Goal: Transaction & Acquisition: Obtain resource

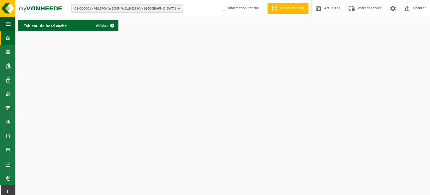
click at [102, 8] on span "01-000001 - VILLEROY & BOCH WELLNESS NV - ROESELARE" at bounding box center [125, 8] width 101 height 8
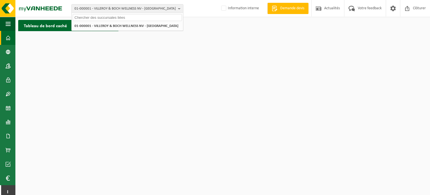
click at [96, 18] on input "text" at bounding box center [127, 17] width 109 height 7
paste input "02-008918"
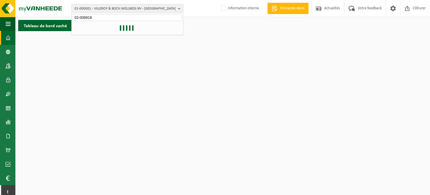
type input "02-008918"
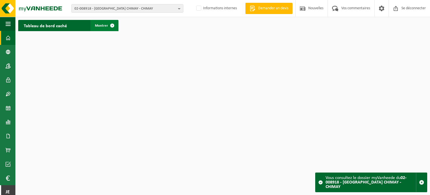
click at [100, 24] on font "Montrer" at bounding box center [101, 26] width 13 height 4
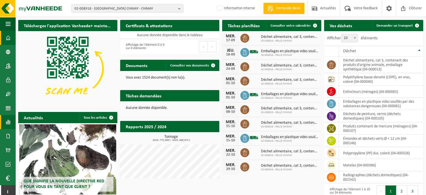
click at [12, 122] on link "Rapports" at bounding box center [7, 122] width 15 height 14
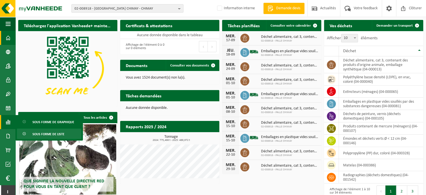
click at [39, 135] on span "Sous forme de liste" at bounding box center [48, 134] width 32 height 11
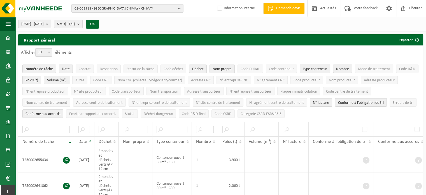
click at [44, 25] on span "2025-04-01 - 2025-09-15" at bounding box center [32, 24] width 22 height 8
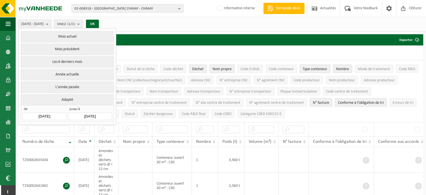
click at [49, 112] on input "[DATE]" at bounding box center [44, 116] width 44 height 8
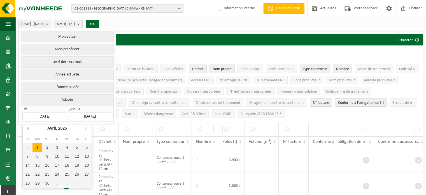
click at [27, 126] on icon at bounding box center [28, 128] width 9 height 9
click at [86, 129] on icon at bounding box center [85, 128] width 1 height 3
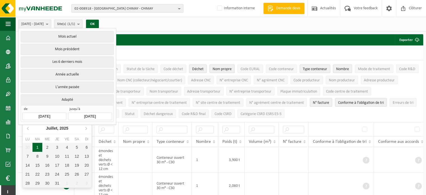
click at [39, 144] on div "1" at bounding box center [37, 147] width 10 height 9
type input "[DATE]"
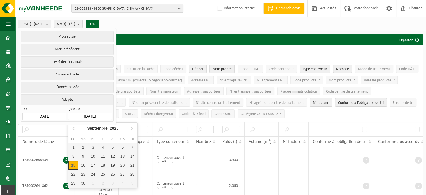
click at [104, 115] on input "[DATE]" at bounding box center [90, 116] width 44 height 8
click at [73, 128] on icon at bounding box center [73, 128] width 9 height 9
click at [104, 181] on div "31" at bounding box center [103, 182] width 10 height 9
type input "[DATE]"
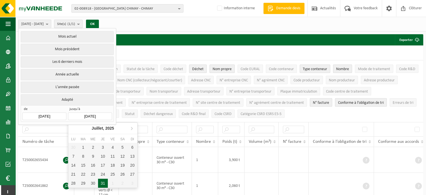
type input "[DATE]"
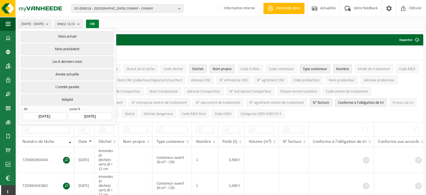
click at [99, 24] on button "OK" at bounding box center [92, 24] width 13 height 9
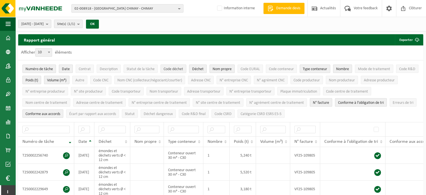
click at [178, 67] on span "Code déchet" at bounding box center [174, 69] width 20 height 4
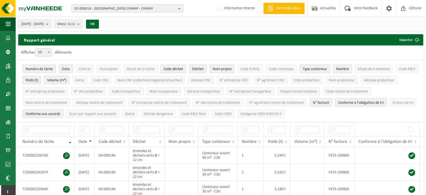
click at [227, 67] on span "Nom propre" at bounding box center [222, 69] width 19 height 4
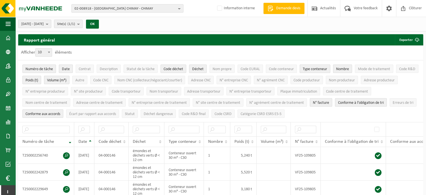
click at [315, 67] on span "Type conteneur" at bounding box center [315, 69] width 24 height 4
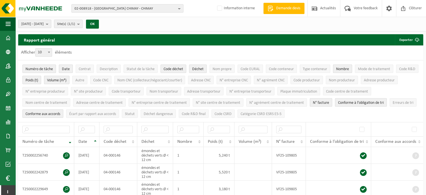
click at [337, 67] on span "Nombre" at bounding box center [342, 69] width 13 height 4
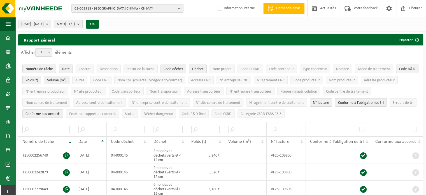
click at [402, 69] on span "Code R&D" at bounding box center [407, 69] width 16 height 4
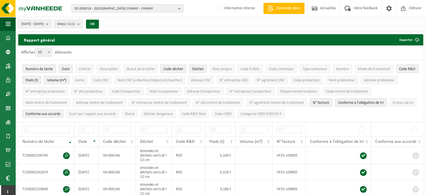
click at [58, 80] on span "Volume (m³)" at bounding box center [56, 80] width 19 height 4
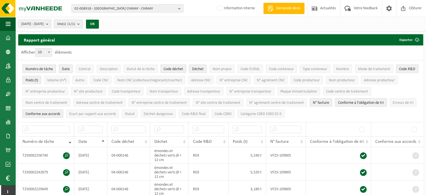
click at [356, 101] on span "Conforme à l’obligation de tri" at bounding box center [361, 103] width 46 height 4
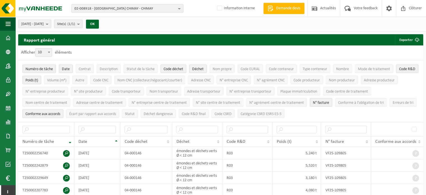
drag, startPoint x: 40, startPoint y: 110, endPoint x: 45, endPoint y: 112, distance: 5.6
click at [41, 112] on span "Conforme aux accords" at bounding box center [42, 114] width 35 height 4
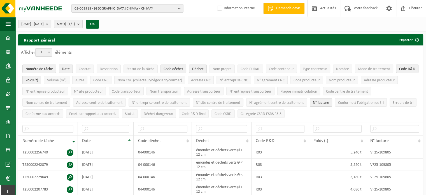
click at [401, 70] on span "Code R&D" at bounding box center [407, 69] width 16 height 4
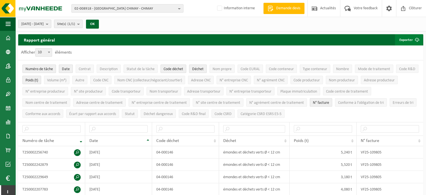
click at [406, 40] on button "Exporter" at bounding box center [409, 39] width 28 height 11
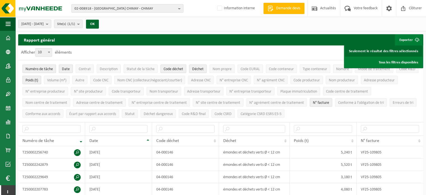
click at [403, 50] on link "Seulement le résultat des filtres sélectionnés" at bounding box center [384, 50] width 78 height 11
click at [176, 9] on button "02-008918 - [GEOGRAPHIC_DATA] CHIMAY - CHIMAY" at bounding box center [127, 8] width 112 height 8
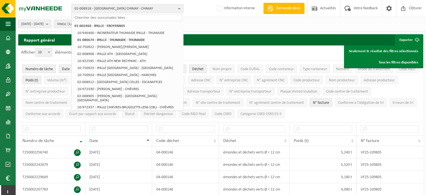
click at [128, 18] on input "text" at bounding box center [127, 17] width 109 height 7
paste input "02-008920"
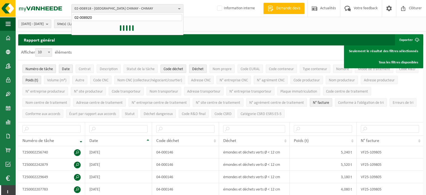
type input "02-008920"
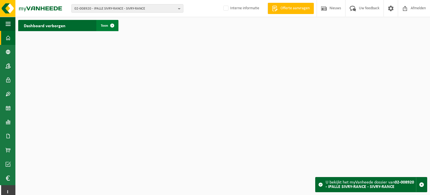
click at [102, 24] on span "Toon" at bounding box center [104, 26] width 7 height 4
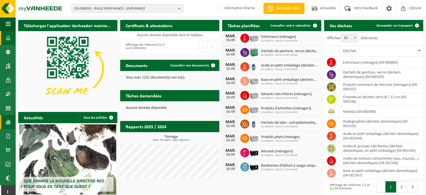
click at [10, 120] on span at bounding box center [8, 122] width 5 height 14
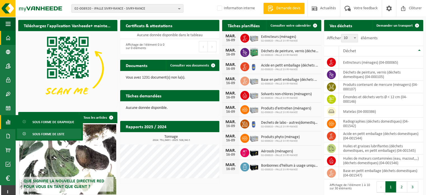
click at [54, 133] on span "Sous forme de liste" at bounding box center [48, 134] width 32 height 11
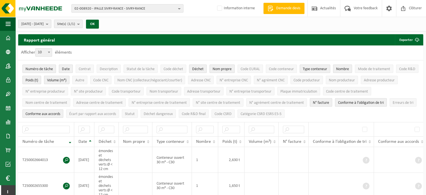
click at [44, 25] on span "[DATE] - [DATE]" at bounding box center [32, 24] width 22 height 8
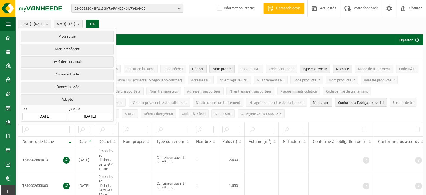
click at [50, 112] on input "2025-04-01" at bounding box center [44, 116] width 44 height 8
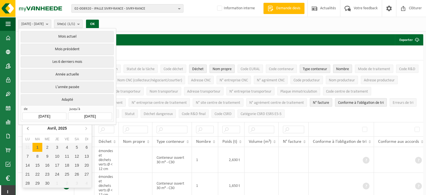
click at [29, 127] on icon at bounding box center [28, 128] width 9 height 9
click at [84, 127] on icon at bounding box center [86, 128] width 9 height 9
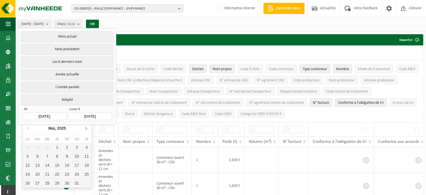
click at [84, 127] on icon at bounding box center [86, 128] width 9 height 9
click at [41, 145] on div "1" at bounding box center [37, 147] width 10 height 9
type input "[DATE]"
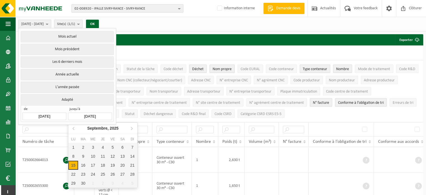
click at [83, 116] on input "2025-09-15" at bounding box center [90, 116] width 44 height 8
click at [73, 127] on icon at bounding box center [73, 128] width 9 height 9
click at [104, 180] on div "31" at bounding box center [103, 182] width 10 height 9
type input "2025-07-31"
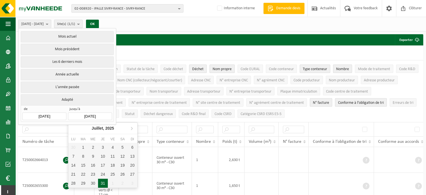
type input "2025-07-01"
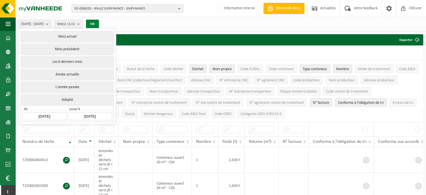
click at [99, 23] on button "OK" at bounding box center [92, 24] width 13 height 9
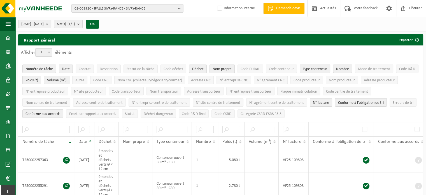
click at [225, 67] on span "Nom propre" at bounding box center [222, 69] width 19 height 4
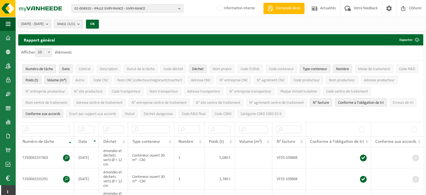
click at [315, 68] on span "Type conteneur" at bounding box center [315, 69] width 24 height 4
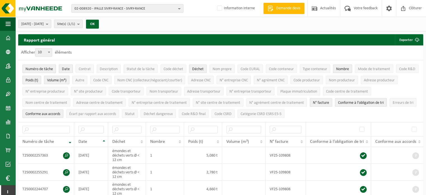
click at [344, 67] on span "Nombre" at bounding box center [342, 69] width 13 height 4
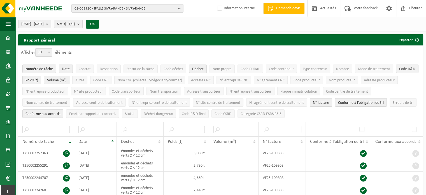
click at [400, 67] on span "Code R&D" at bounding box center [407, 69] width 16 height 4
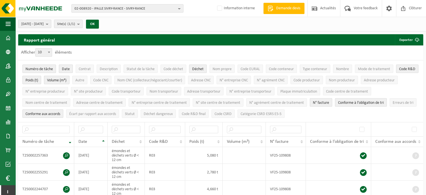
click at [54, 79] on span "Volume (m³)" at bounding box center [56, 80] width 19 height 4
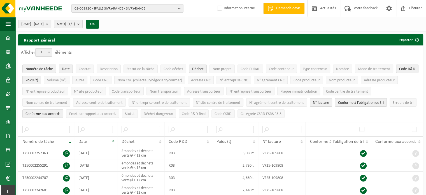
click at [378, 104] on span "Conforme à l’obligation de tri" at bounding box center [361, 103] width 46 height 4
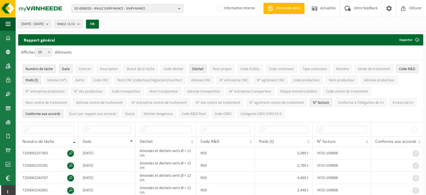
click at [52, 113] on span "Conforme aux accords" at bounding box center [42, 114] width 35 height 4
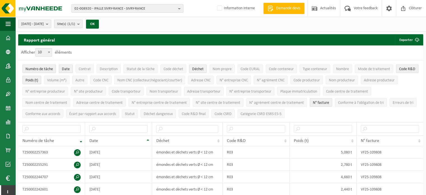
click at [406, 67] on span "Code R&D" at bounding box center [407, 69] width 16 height 4
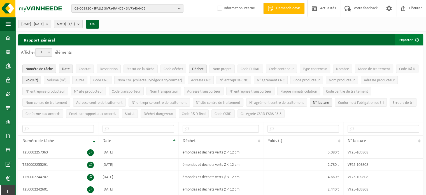
click at [404, 38] on button "Exporter" at bounding box center [409, 39] width 28 height 11
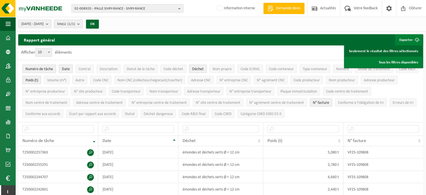
click at [398, 52] on link "Seulement le résultat des filtres sélectionnés" at bounding box center [384, 50] width 78 height 11
click at [178, 69] on span "Code déchet" at bounding box center [174, 69] width 20 height 4
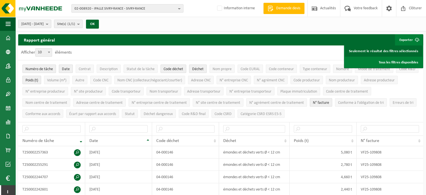
click at [369, 50] on link "Seulement le résultat des filtres sélectionnés" at bounding box center [384, 50] width 78 height 11
click at [108, 8] on span "02-008920 - IPALLE SIVRY-RANCE - SIVRY-RANCE" at bounding box center [125, 8] width 101 height 8
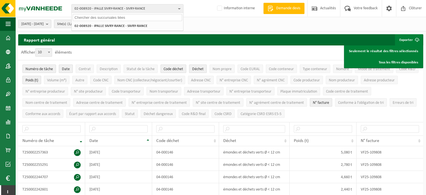
click at [106, 17] on input "text" at bounding box center [127, 17] width 109 height 7
paste input "10-724405"
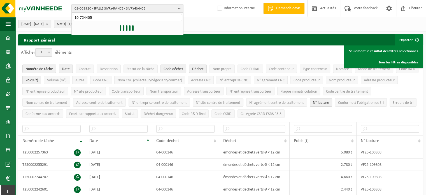
type input "10-724405"
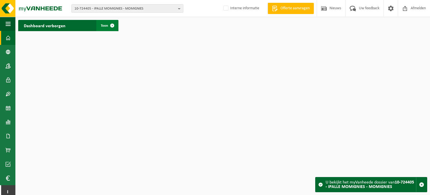
click at [102, 22] on link "Toon" at bounding box center [107, 25] width 22 height 11
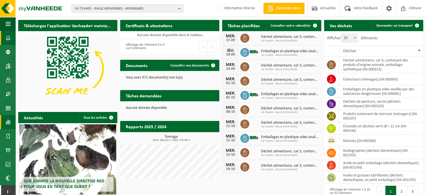
click at [9, 121] on span at bounding box center [8, 122] width 5 height 14
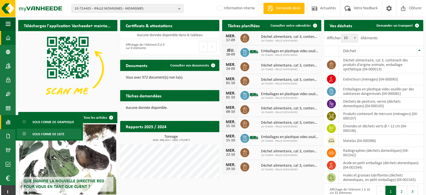
click at [43, 134] on span "Sous forme de liste" at bounding box center [48, 134] width 32 height 11
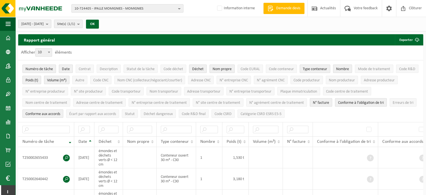
click at [44, 24] on span "[DATE] - [DATE]" at bounding box center [32, 24] width 22 height 8
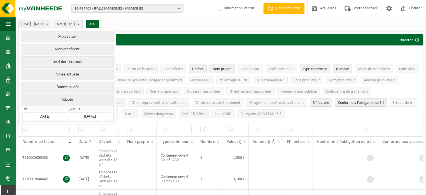
click at [61, 97] on button "Adapté" at bounding box center [67, 99] width 93 height 11
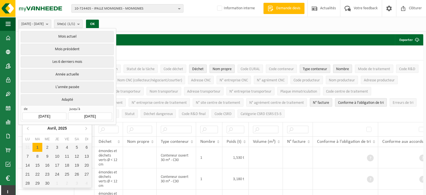
click at [53, 113] on input "[DATE]" at bounding box center [44, 116] width 44 height 8
click at [27, 126] on icon at bounding box center [28, 128] width 9 height 9
click at [85, 127] on icon at bounding box center [86, 128] width 9 height 9
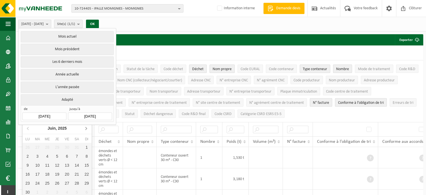
click at [85, 127] on icon at bounding box center [86, 128] width 9 height 9
click at [40, 146] on div "1" at bounding box center [37, 147] width 10 height 9
type input "2025-07-01"
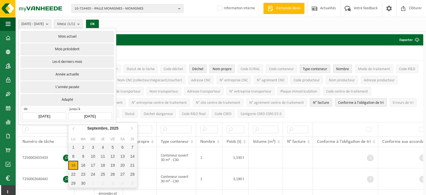
click at [90, 112] on input "[DATE]" at bounding box center [90, 116] width 44 height 8
click at [74, 128] on icon at bounding box center [73, 128] width 9 height 9
click at [104, 183] on div "31" at bounding box center [103, 182] width 10 height 9
type input "[DATE]"
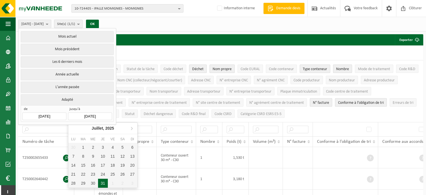
type input "[DATE]"
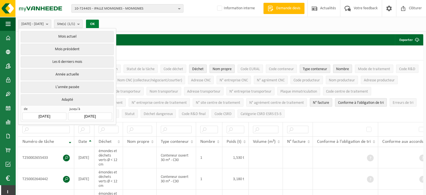
click at [99, 25] on button "OK" at bounding box center [92, 24] width 13 height 9
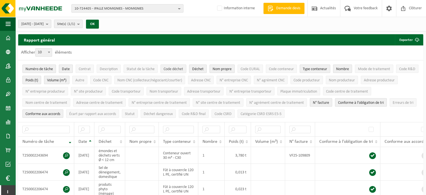
click at [175, 67] on span "Code déchet" at bounding box center [174, 69] width 20 height 4
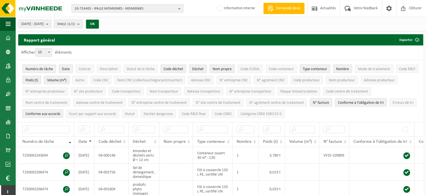
click at [215, 67] on span "Nom propre" at bounding box center [222, 69] width 19 height 4
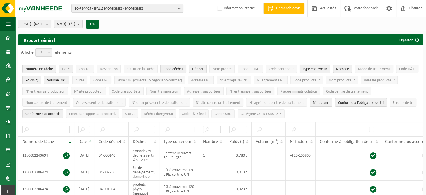
click at [324, 67] on span "Type conteneur" at bounding box center [315, 69] width 24 height 4
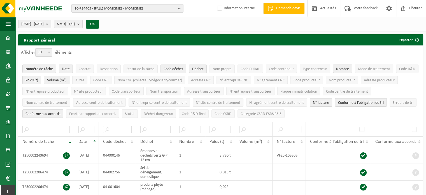
click at [344, 68] on span "Nombre" at bounding box center [342, 69] width 13 height 4
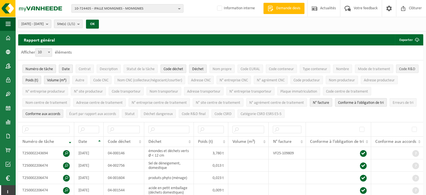
click at [401, 67] on span "Code R&D" at bounding box center [407, 69] width 16 height 4
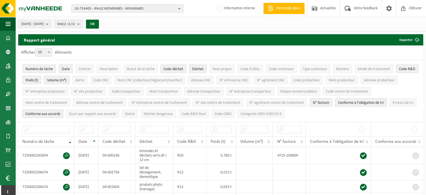
click at [53, 80] on span "Volume (m³)" at bounding box center [56, 80] width 19 height 4
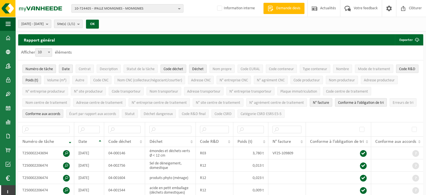
click at [319, 101] on span "N° facture" at bounding box center [321, 103] width 16 height 4
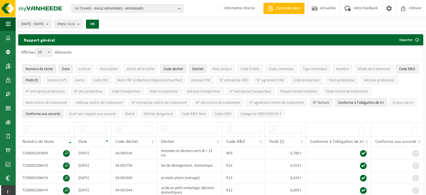
click at [318, 101] on span "N° facture" at bounding box center [321, 103] width 16 height 4
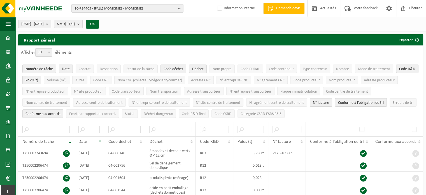
click at [350, 101] on span "Conforme à l’obligation de tri" at bounding box center [361, 103] width 46 height 4
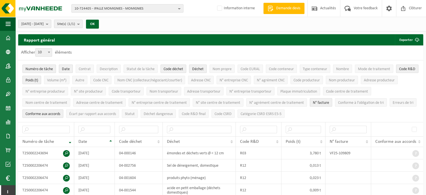
click at [54, 112] on span "Conforme aux accords" at bounding box center [42, 114] width 35 height 4
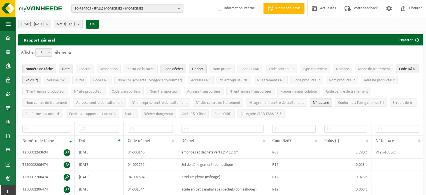
click at [406, 68] on span "Code R&D" at bounding box center [407, 69] width 16 height 4
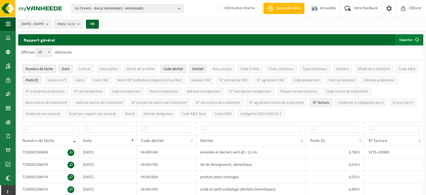
click at [410, 39] on button "Exporter" at bounding box center [409, 39] width 28 height 11
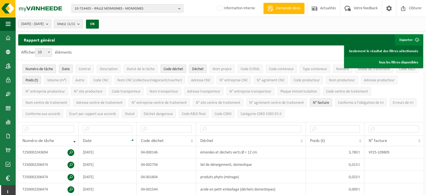
click at [403, 48] on link "Seulement le résultat des filtres sélectionnés" at bounding box center [384, 50] width 78 height 11
click at [152, 11] on span "10-724405 - IPALLE MOMIGNIES - MOMIGNIES" at bounding box center [125, 8] width 101 height 8
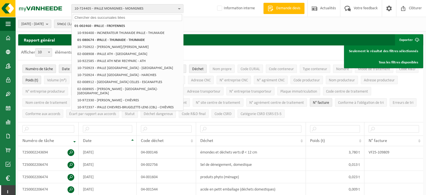
click at [123, 18] on input "text" at bounding box center [127, 17] width 109 height 7
paste input "02-008926"
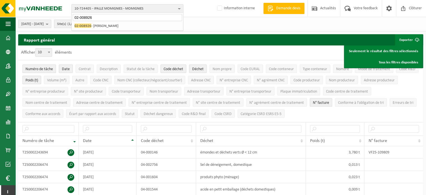
type input "02-008926"
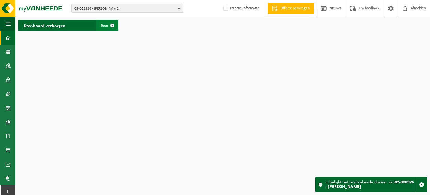
click at [105, 26] on span "Toon" at bounding box center [104, 26] width 7 height 4
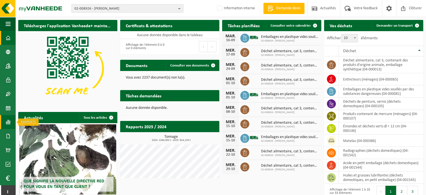
click at [6, 121] on span at bounding box center [8, 122] width 5 height 14
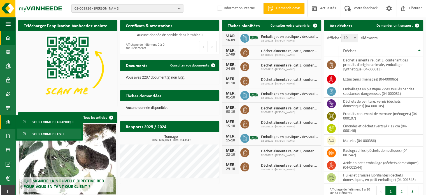
click at [38, 133] on span "Sous forme de liste" at bounding box center [48, 134] width 32 height 11
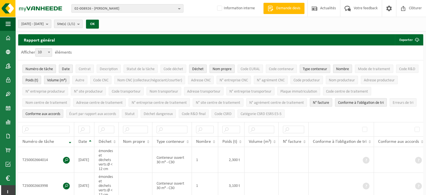
click at [44, 23] on span "[DATE] - [DATE]" at bounding box center [32, 24] width 22 height 8
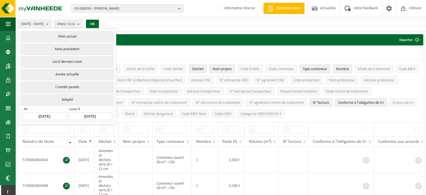
click at [54, 116] on input "[DATE]" at bounding box center [44, 116] width 44 height 8
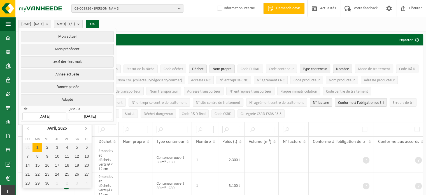
click at [86, 129] on icon at bounding box center [86, 128] width 9 height 9
click at [41, 150] on div "1" at bounding box center [37, 147] width 10 height 9
type input "[DATE]"
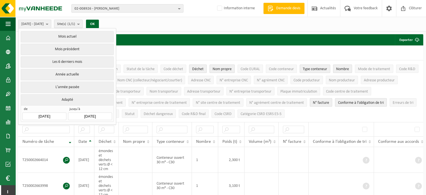
click at [92, 114] on input "[DATE]" at bounding box center [90, 116] width 44 height 8
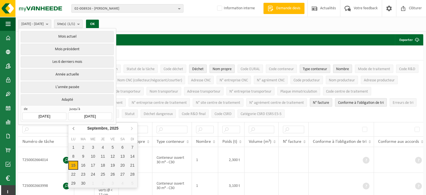
click at [76, 130] on icon at bounding box center [73, 128] width 9 height 9
click at [104, 182] on div "31" at bounding box center [103, 182] width 10 height 9
type input "[DATE]"
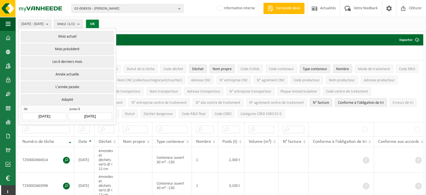
click at [99, 23] on button "OK" at bounding box center [92, 24] width 13 height 9
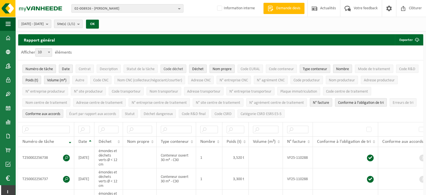
click at [172, 68] on span "Code déchet" at bounding box center [174, 69] width 20 height 4
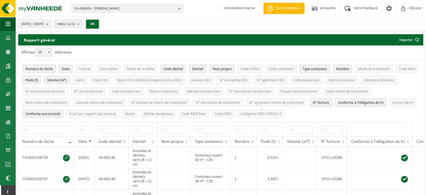
click at [217, 69] on span "Nom propre" at bounding box center [222, 69] width 19 height 4
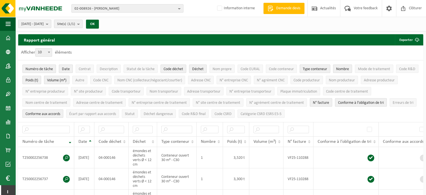
click at [309, 69] on span "Type conteneur" at bounding box center [315, 69] width 24 height 4
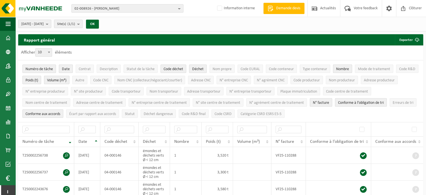
click at [340, 68] on span "Nombre" at bounding box center [342, 69] width 13 height 4
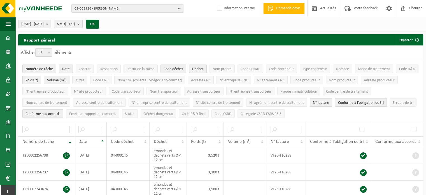
click at [353, 101] on span "Conforme à l’obligation de tri" at bounding box center [361, 103] width 46 height 4
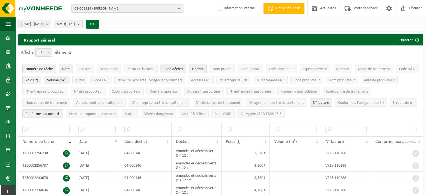
click at [43, 113] on span "Conforme aux accords" at bounding box center [42, 114] width 35 height 4
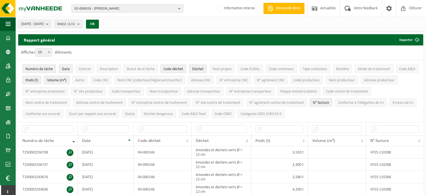
click at [62, 76] on button "Volume (m³)" at bounding box center [56, 80] width 25 height 8
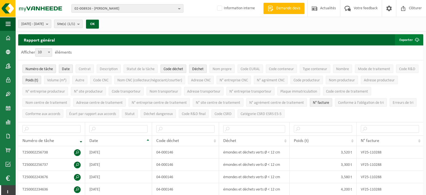
click at [407, 39] on button "Exporter" at bounding box center [409, 39] width 28 height 11
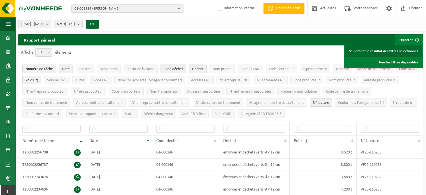
click at [385, 51] on link "Seulement le résultat des filtres sélectionnés" at bounding box center [384, 50] width 78 height 11
